Goal: Task Accomplishment & Management: Complete application form

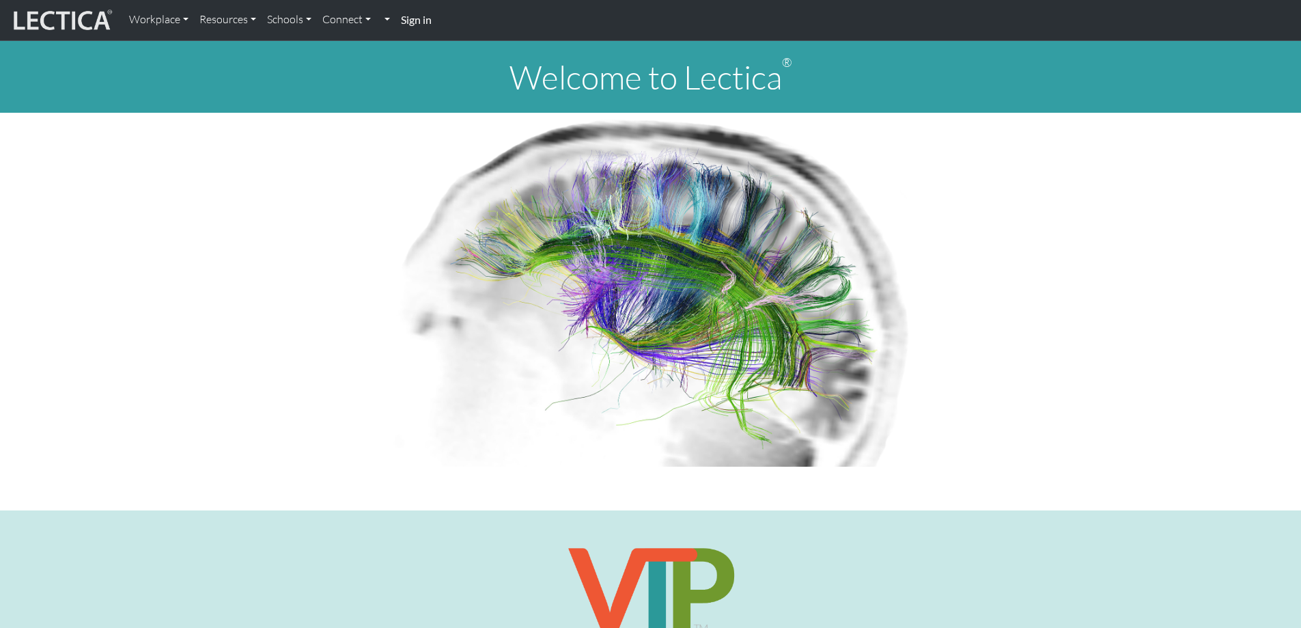
click at [412, 18] on strong "Sign in" at bounding box center [416, 19] width 31 height 13
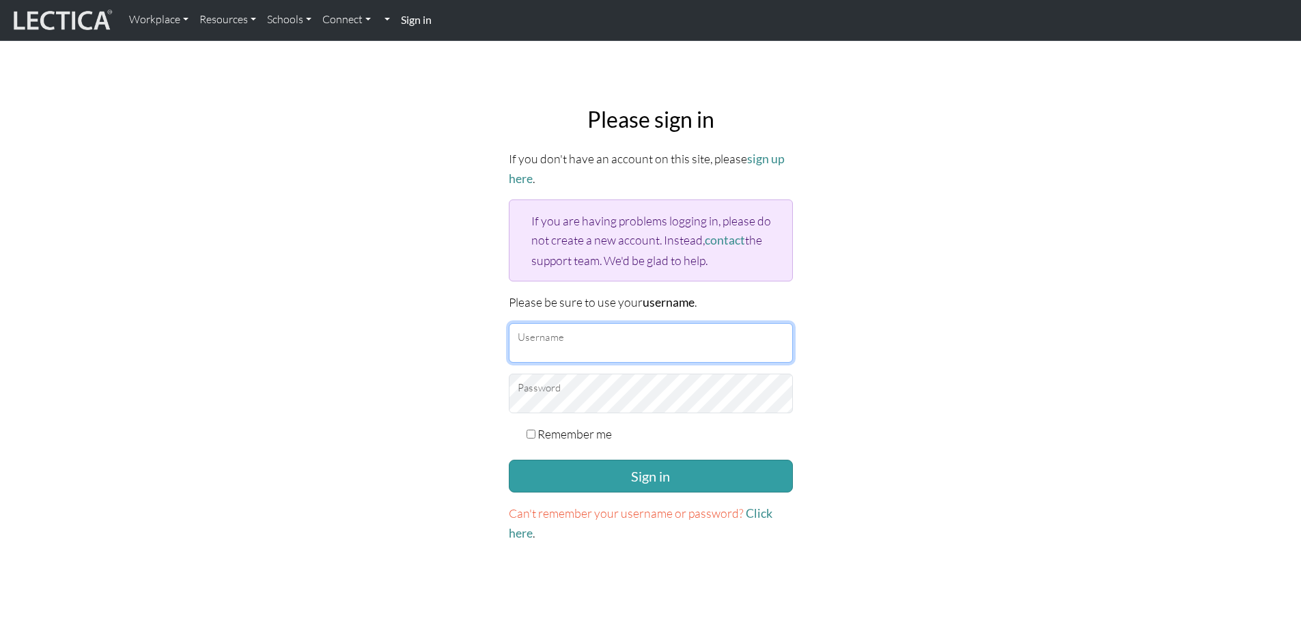
click at [610, 328] on input "Username" at bounding box center [651, 343] width 284 height 40
type input "yukishimen"
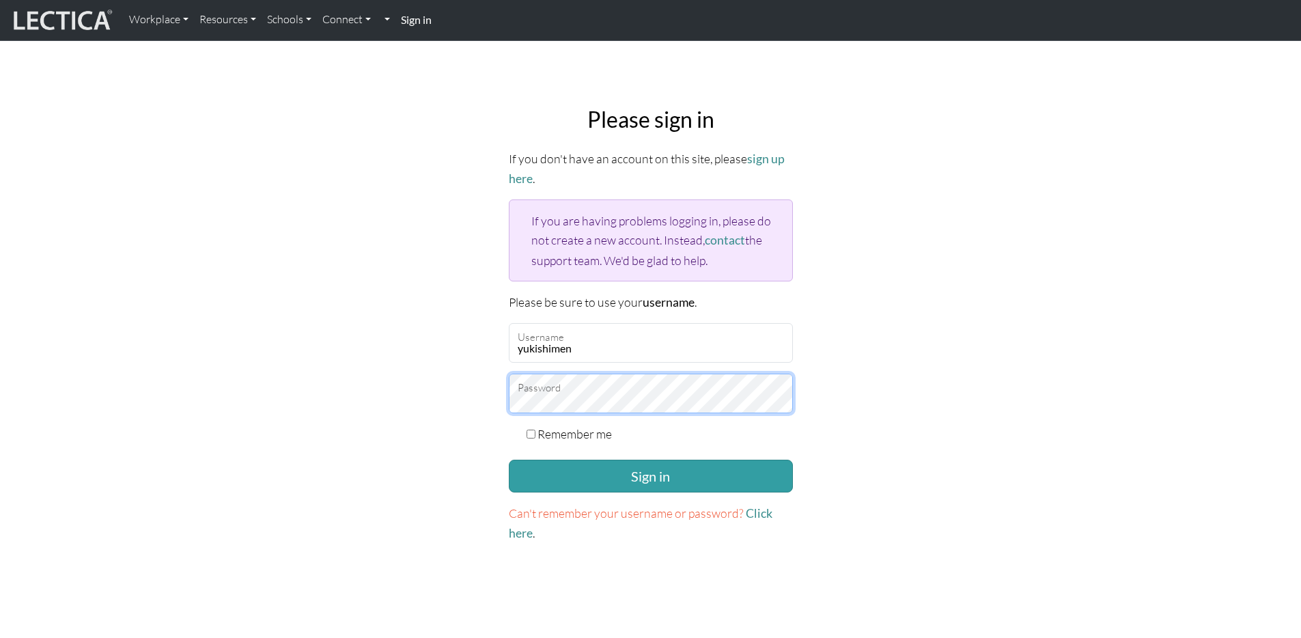
click at [509, 460] on button "Sign in" at bounding box center [651, 476] width 284 height 33
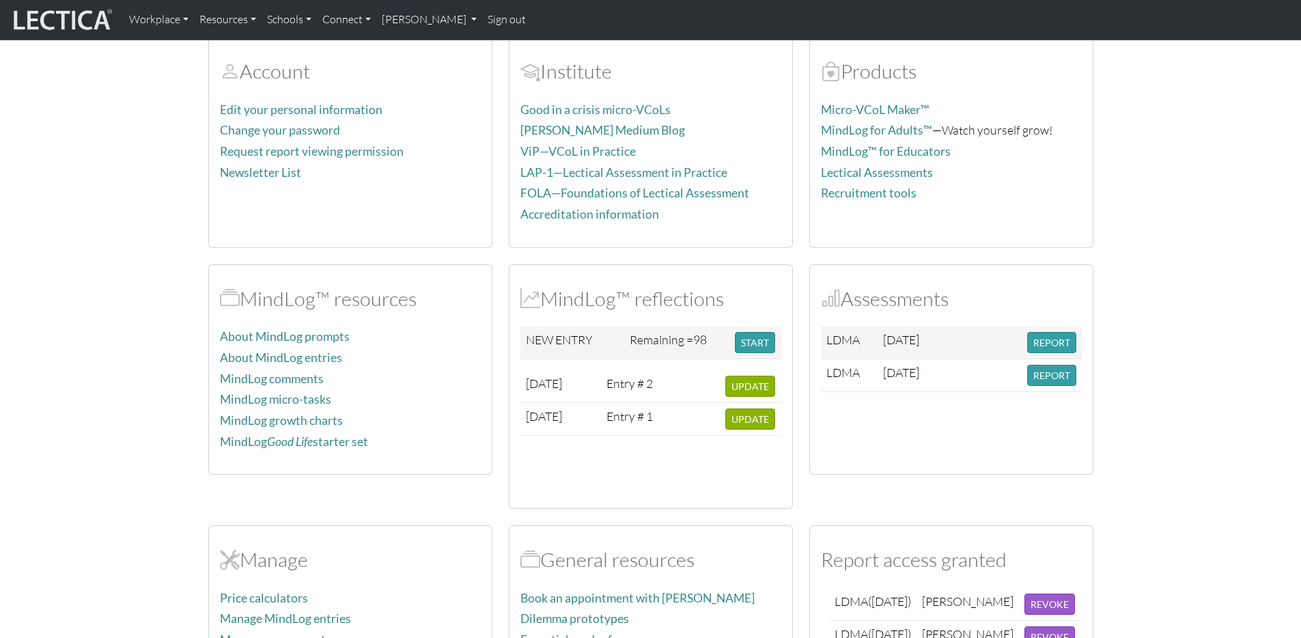
scroll to position [111, 0]
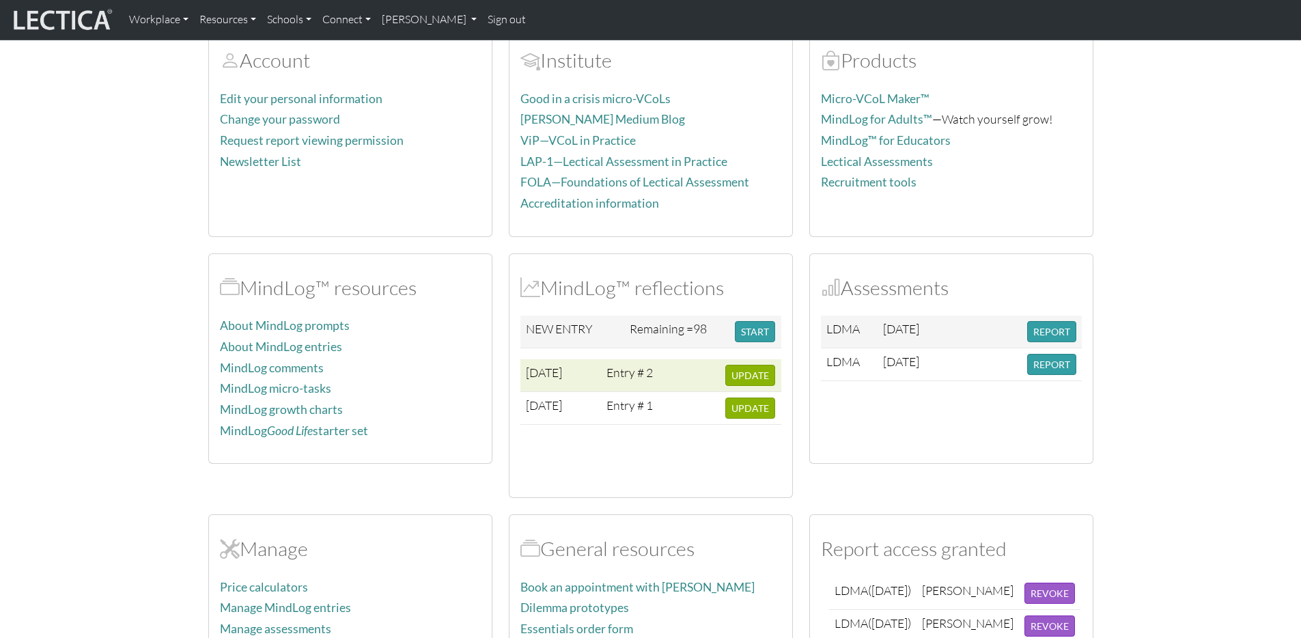
click at [628, 372] on td "Entry # 2" at bounding box center [631, 375] width 61 height 33
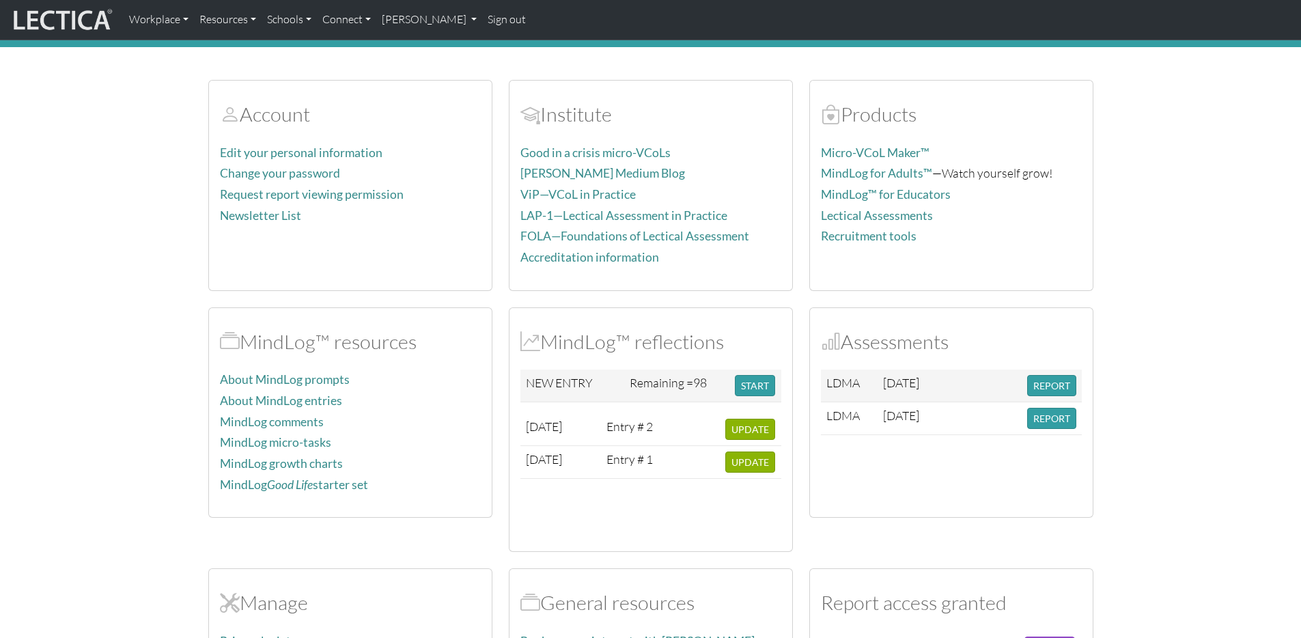
scroll to position [55, 0]
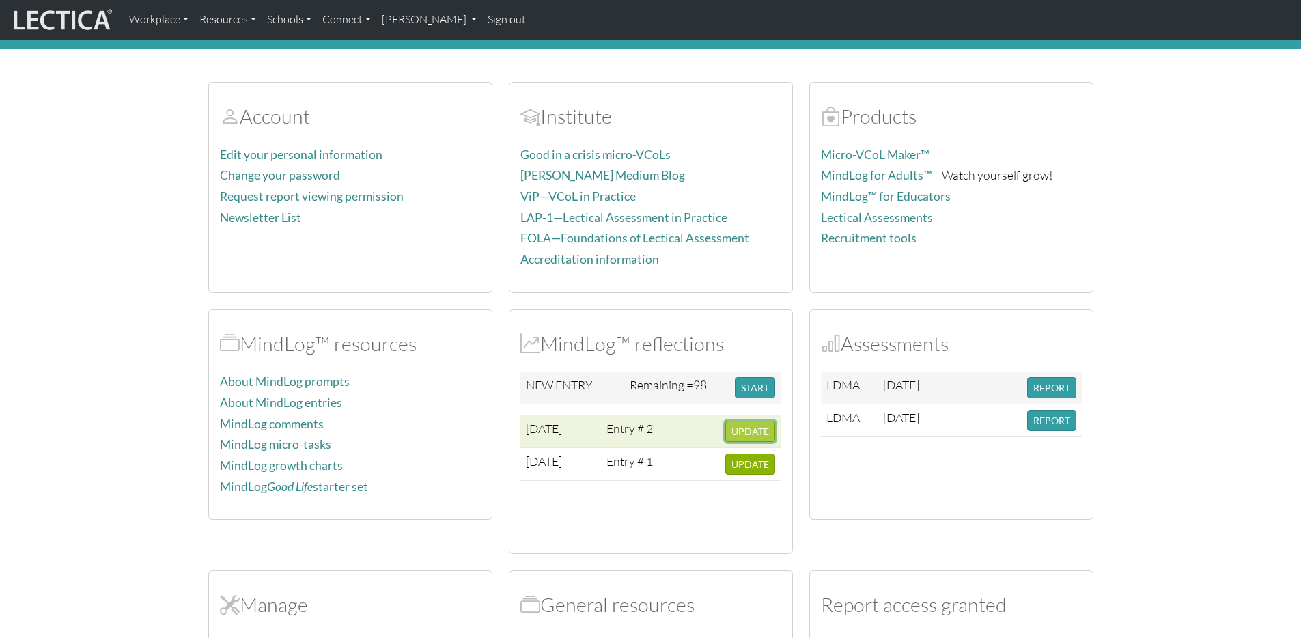
click at [757, 434] on span "UPDATE" at bounding box center [750, 431] width 38 height 12
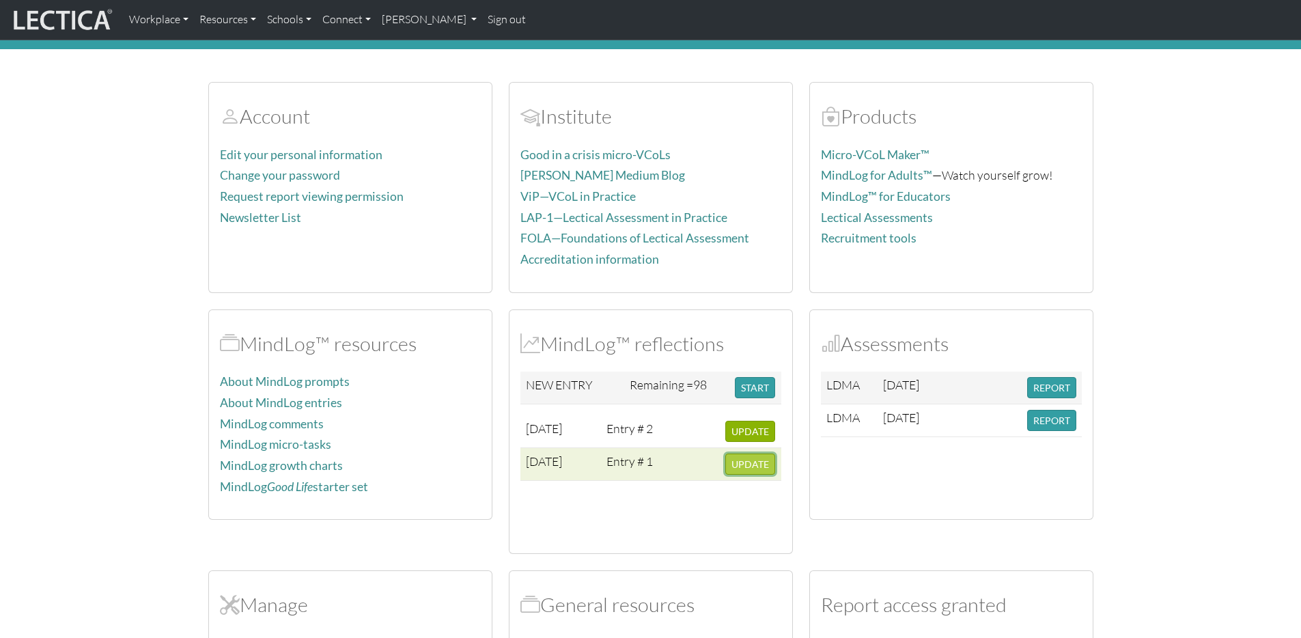
click at [749, 459] on span "UPDATE" at bounding box center [750, 464] width 38 height 12
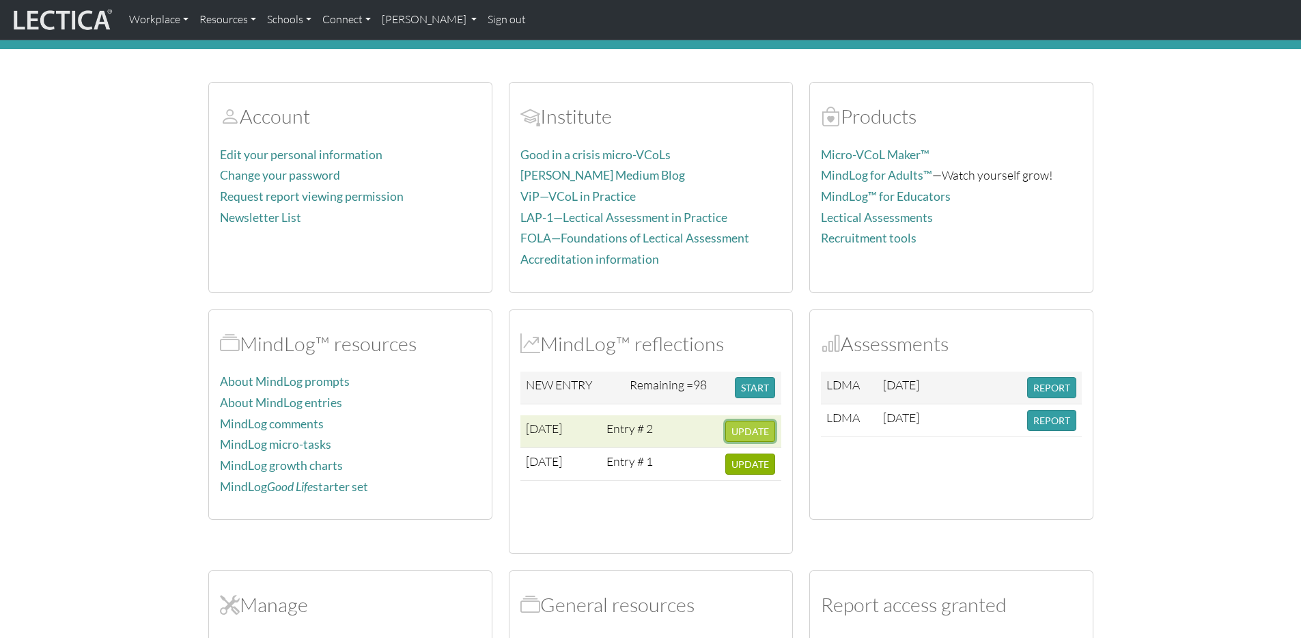
click at [772, 435] on button "UPDATE" at bounding box center [750, 431] width 50 height 21
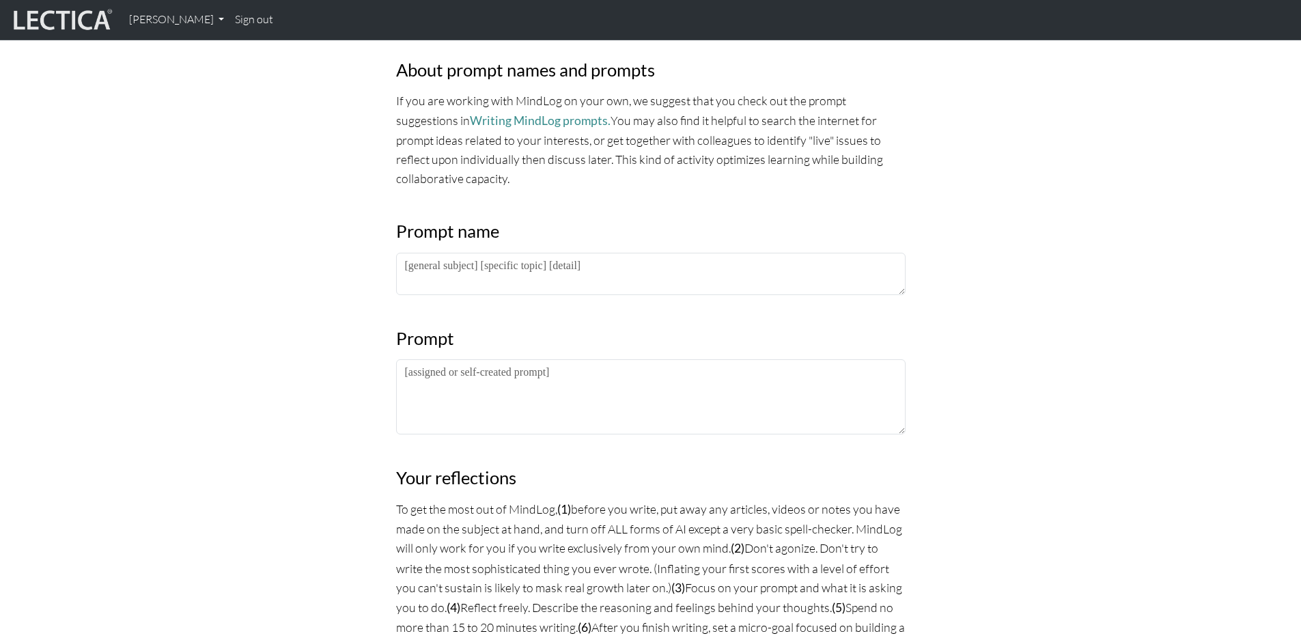
scroll to position [492, 0]
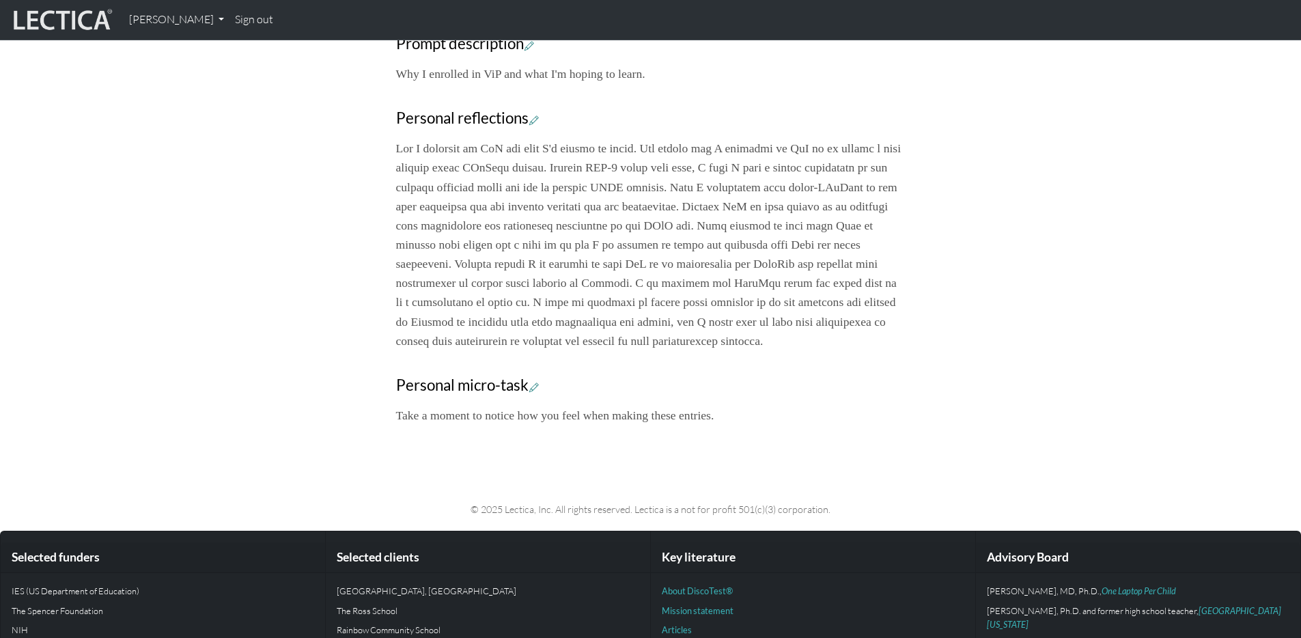
scroll to position [380, 0]
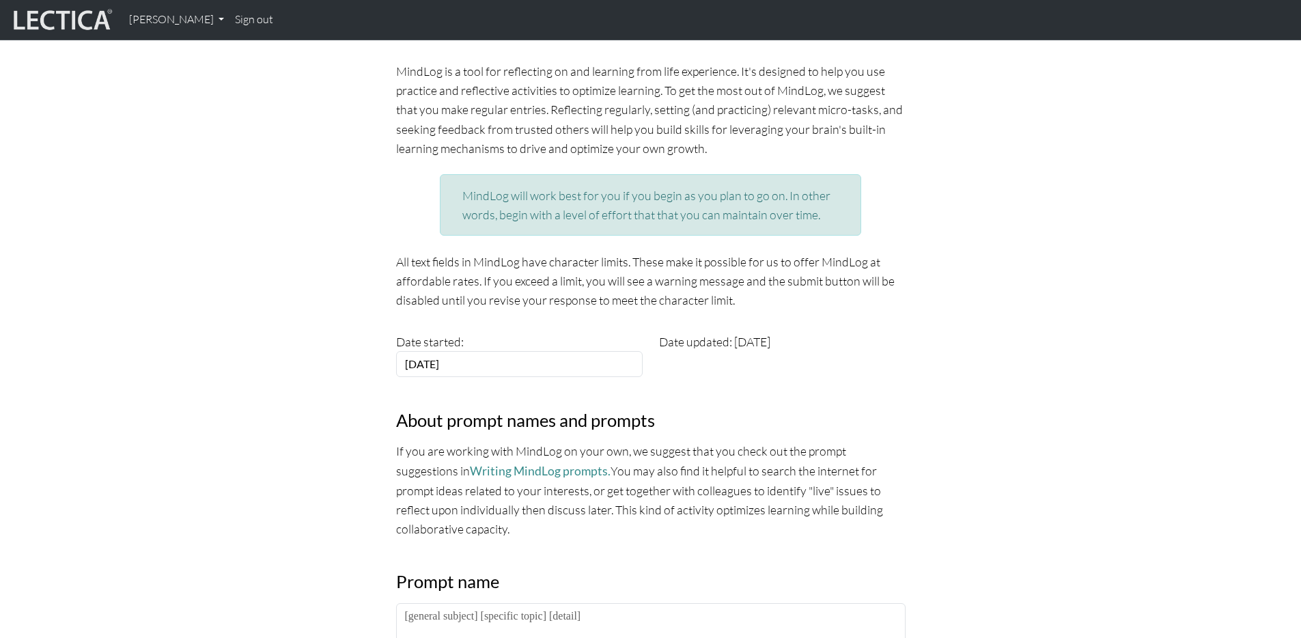
scroll to position [125, 0]
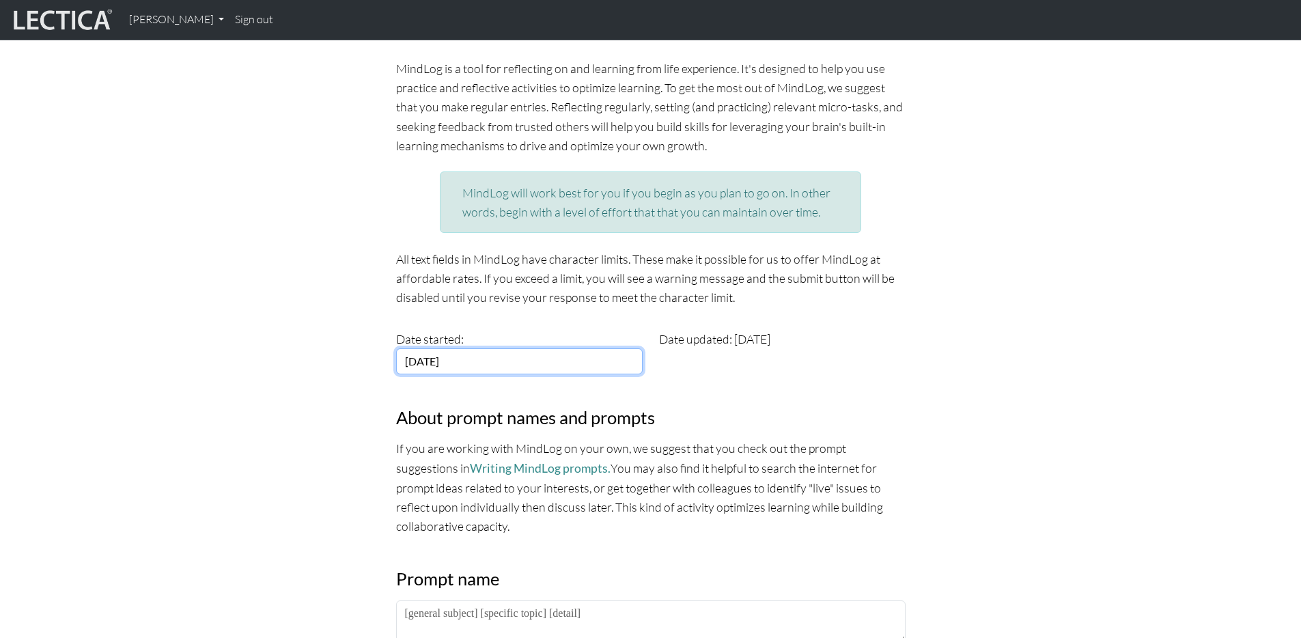
click at [516, 363] on input "[DATE]" at bounding box center [519, 361] width 247 height 26
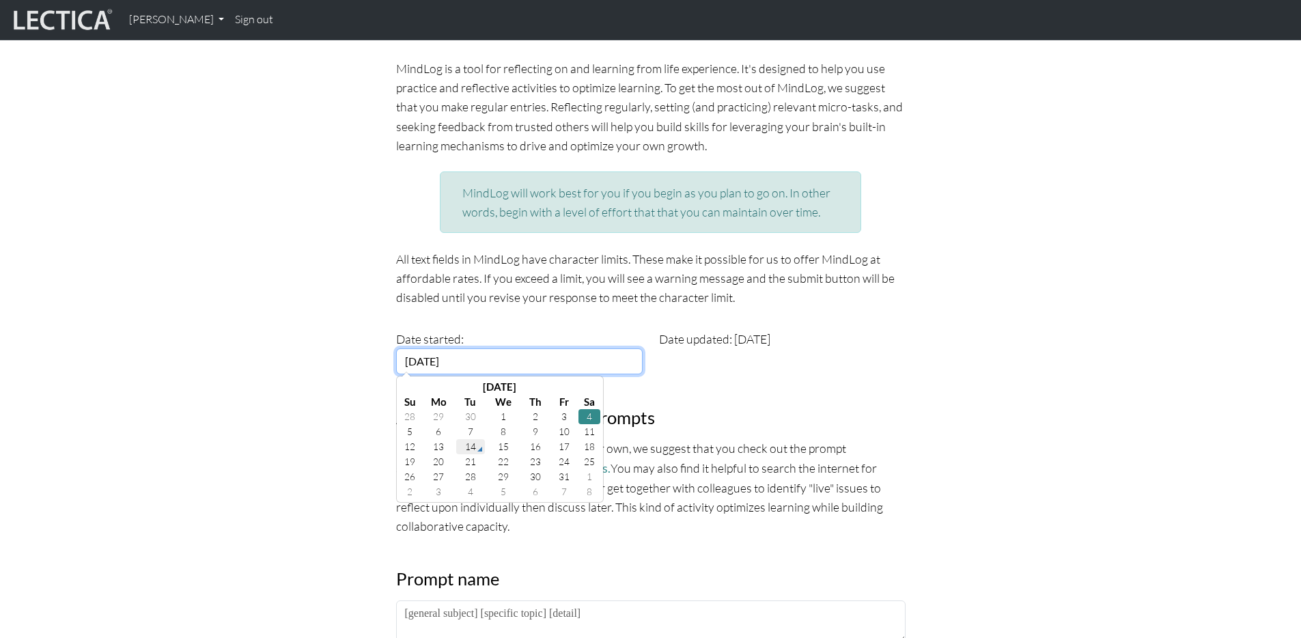
click at [475, 445] on td "14" at bounding box center [470, 446] width 29 height 15
type input "[DATE]"
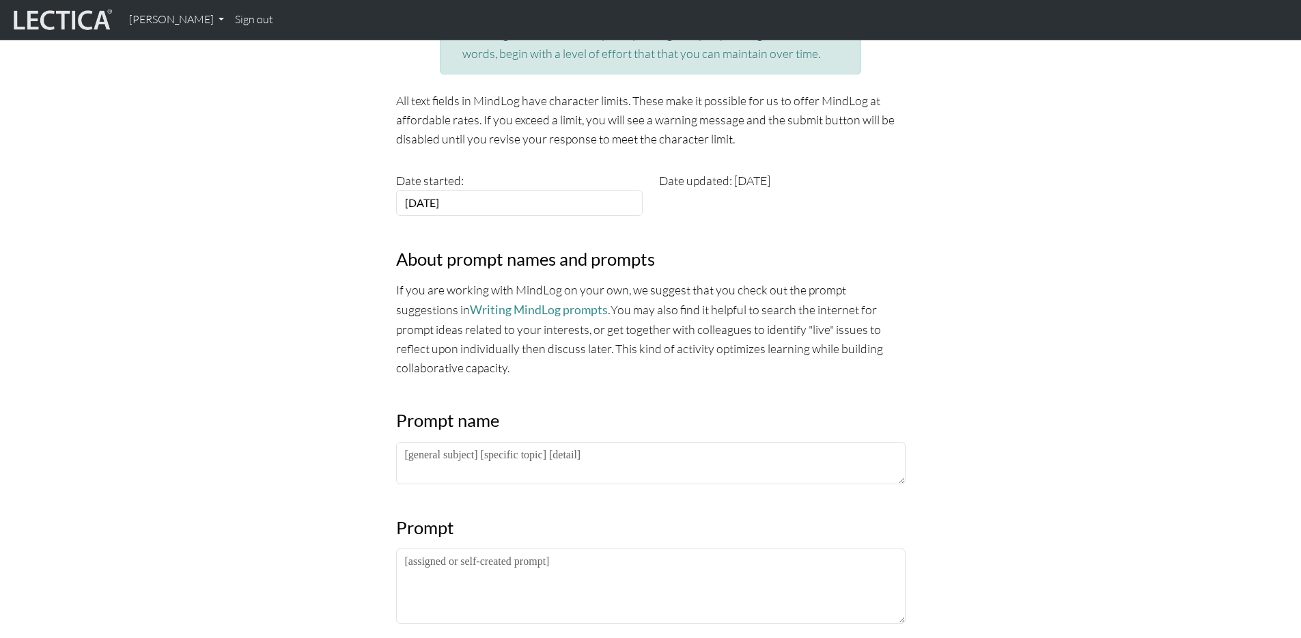
scroll to position [306, 0]
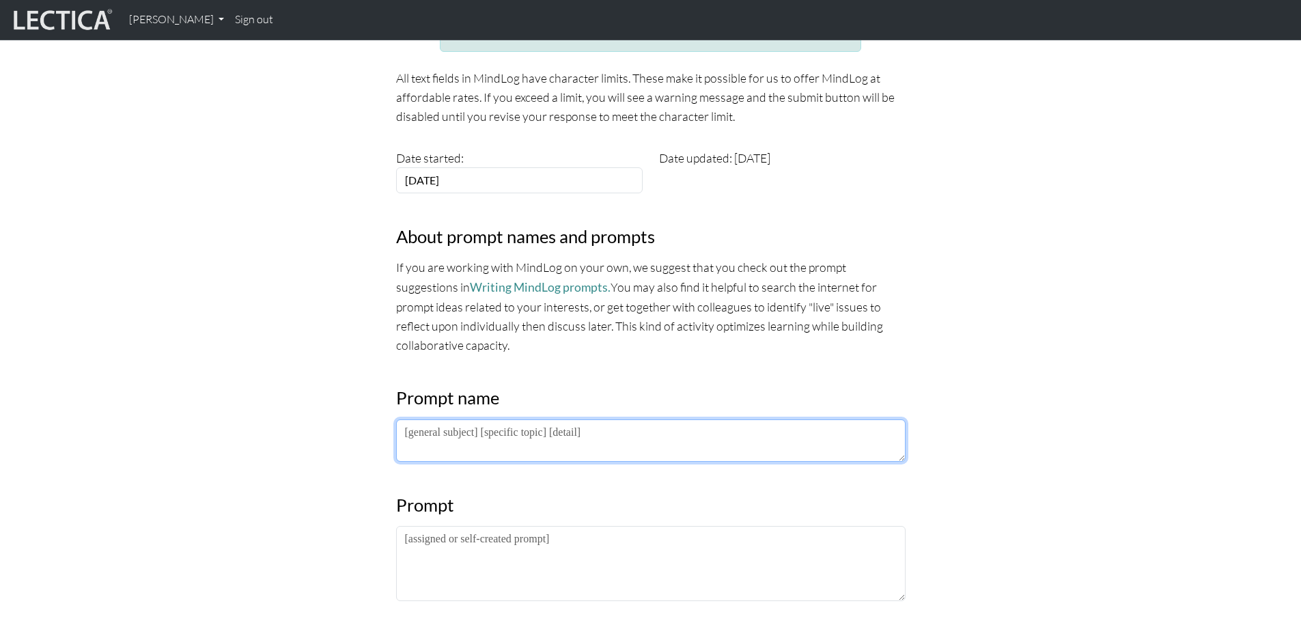
click at [600, 443] on textarea at bounding box center [650, 440] width 509 height 42
paste textarea "ViP meeting 1 pre-work reflection (learning model / micro-VCoL"
type textarea "ViP meeting 1 pre-work reflection (learning model / micro-VCoL"
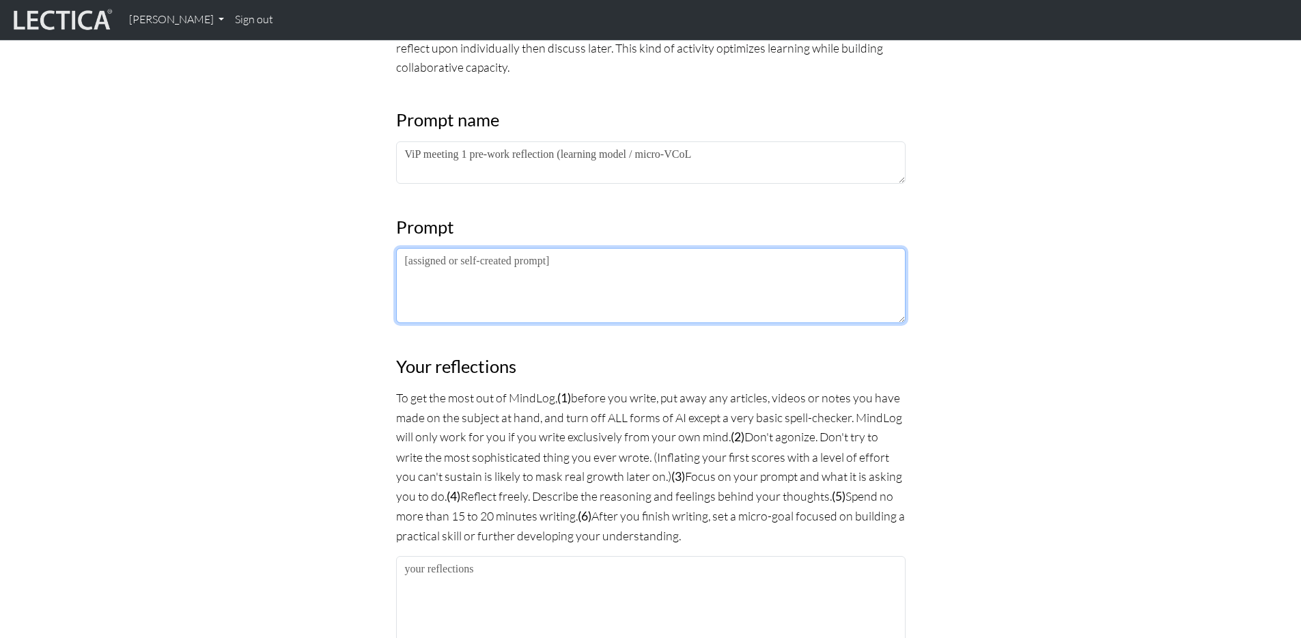
click at [520, 266] on textarea at bounding box center [650, 285] width 509 height 75
paste textarea "(Part 1) Describe and reflect upon some of the similarities and differences you…"
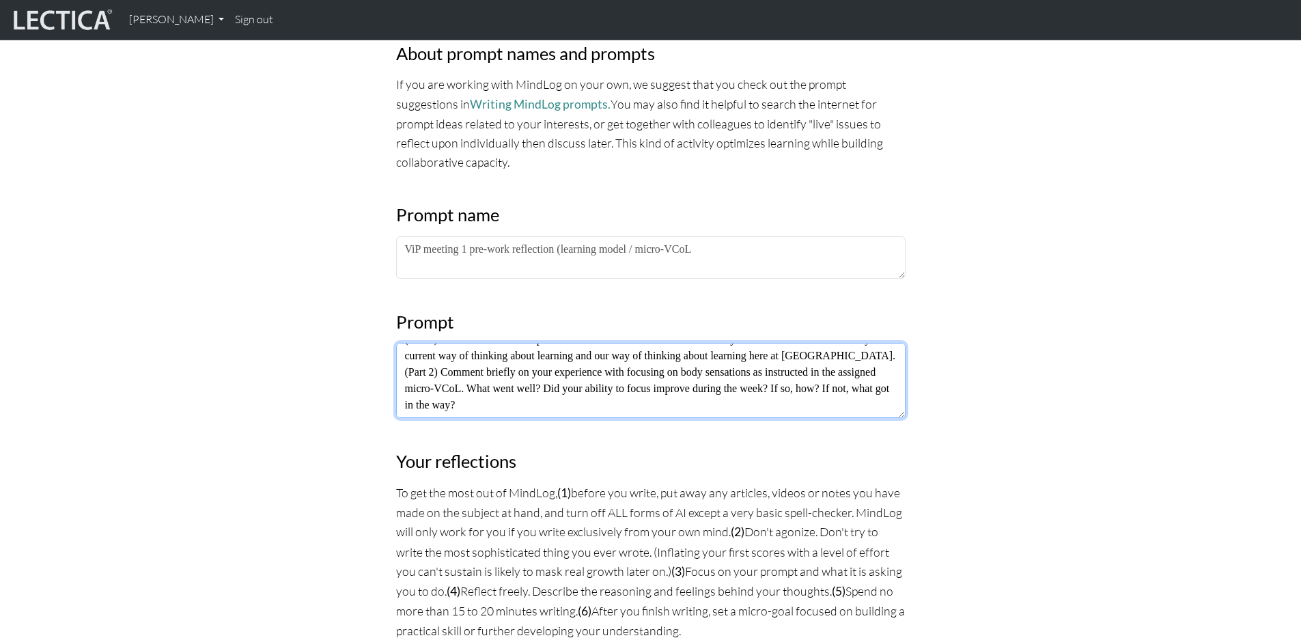
scroll to position [574, 0]
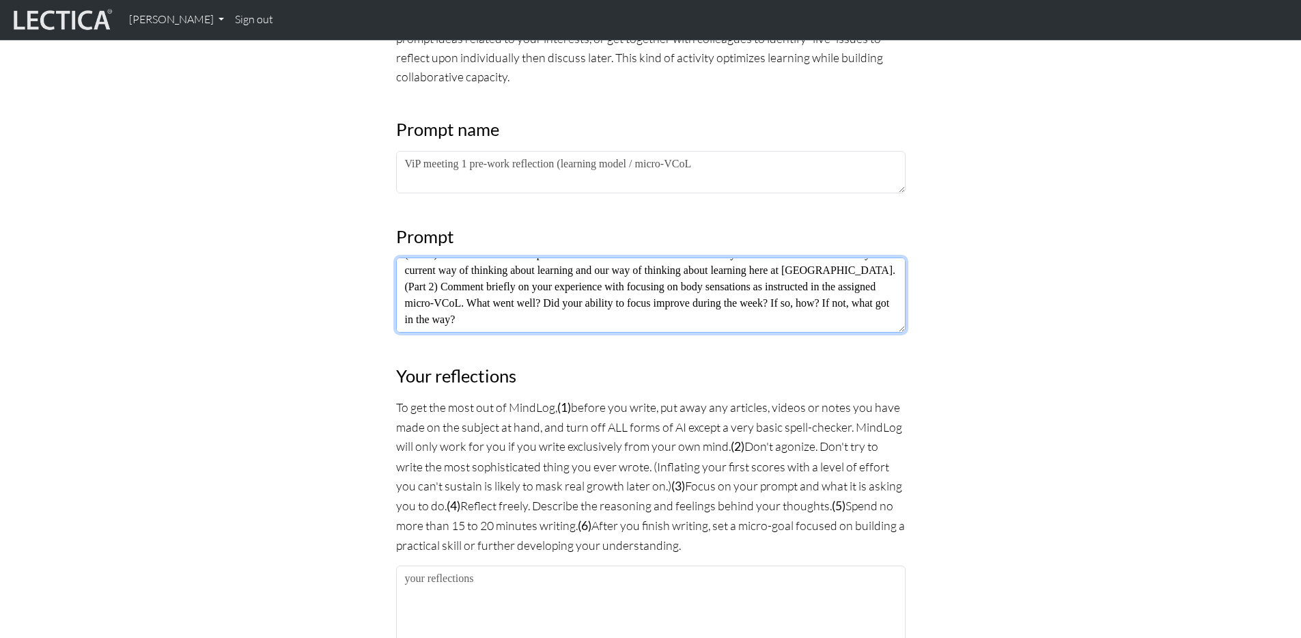
type textarea "(Part 1) Describe and reflect upon some of the similarities and differences you…"
